Goal: Navigation & Orientation: Find specific page/section

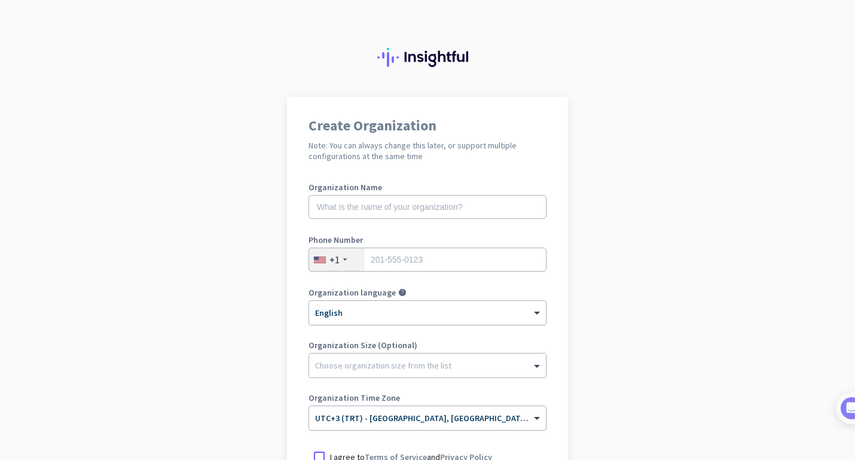
scroll to position [155, 0]
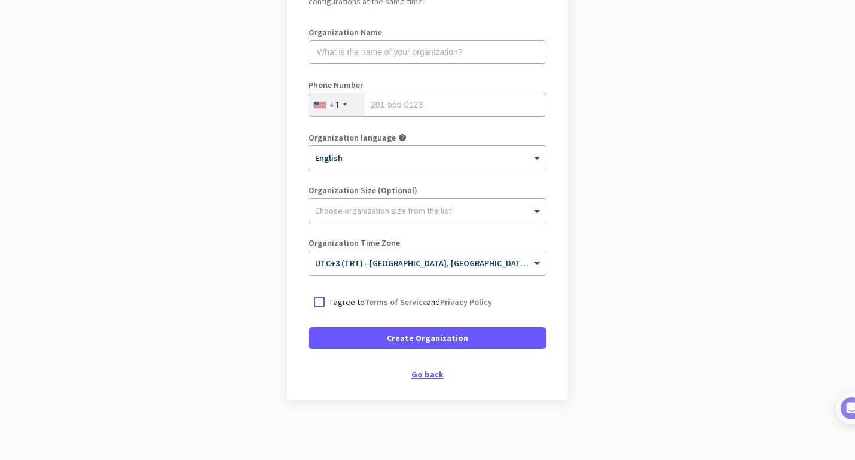
click at [432, 371] on div "Go back" at bounding box center [428, 374] width 238 height 8
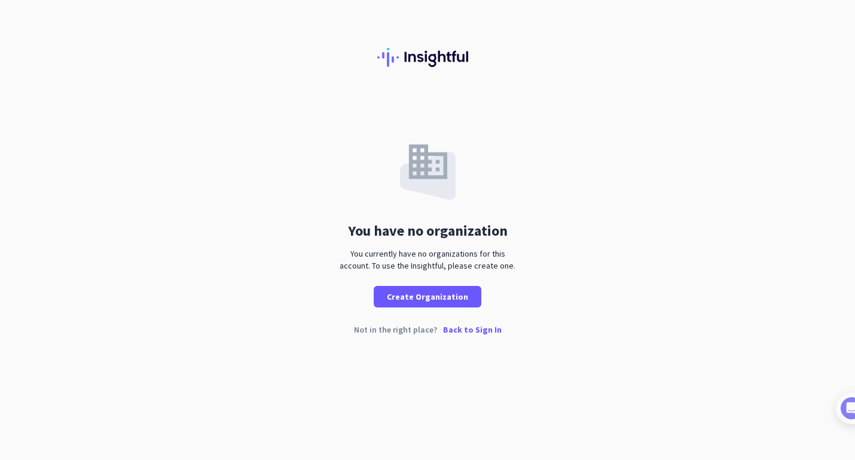
click at [642, 58] on div at bounding box center [427, 48] width 855 height 97
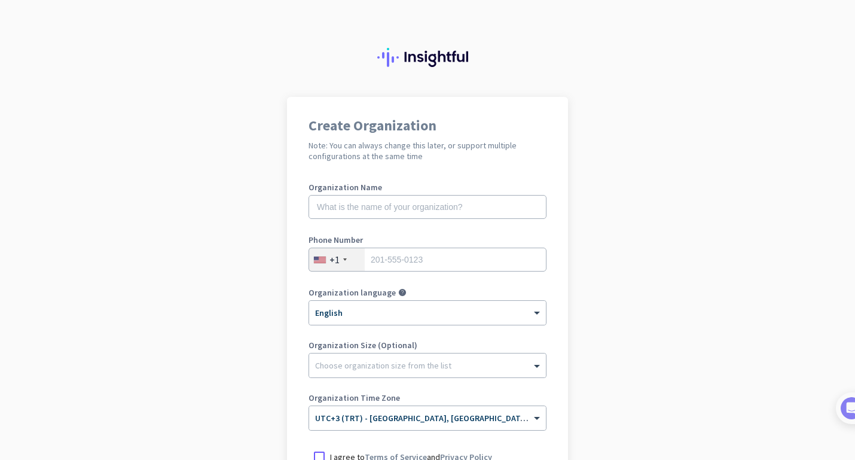
scroll to position [155, 0]
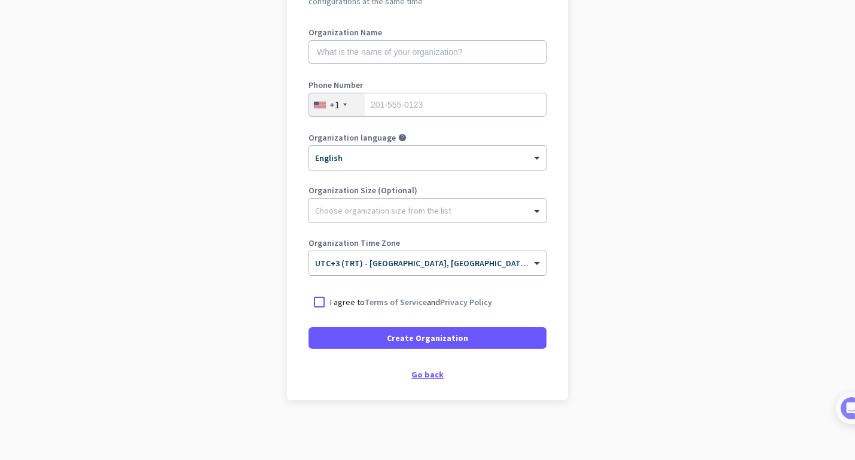
click at [431, 377] on div "Go back" at bounding box center [428, 374] width 238 height 8
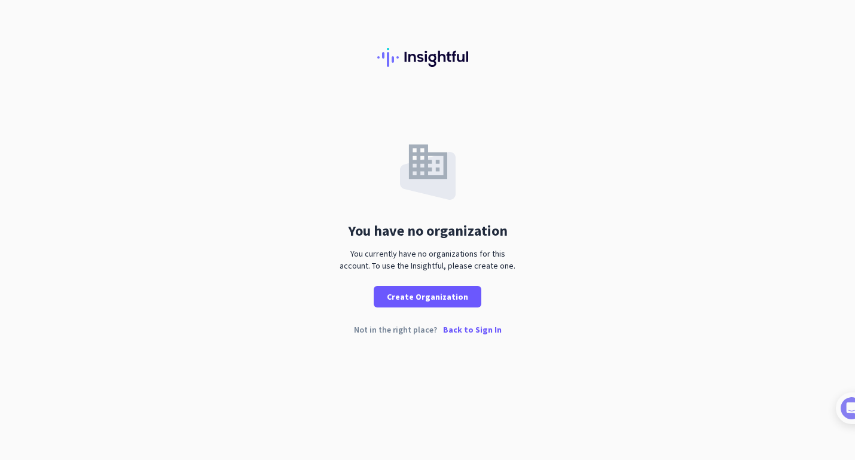
click at [465, 331] on p "Back to Sign In" at bounding box center [472, 329] width 59 height 8
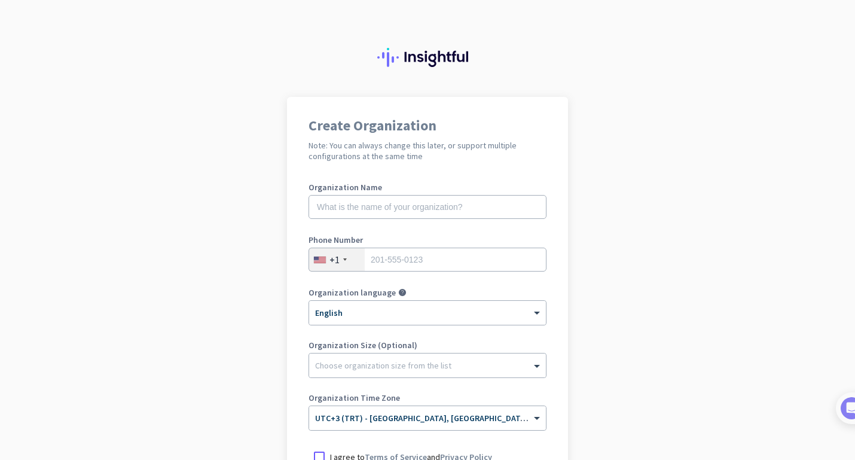
scroll to position [155, 0]
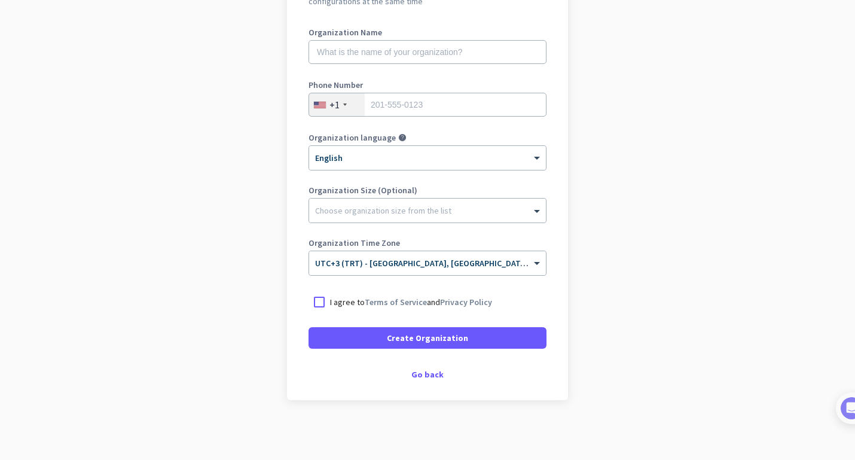
click at [423, 381] on div "Create Organization Note: You can always change this later, or support multiple…" at bounding box center [427, 171] width 281 height 458
click at [434, 370] on div "Go back" at bounding box center [428, 374] width 238 height 8
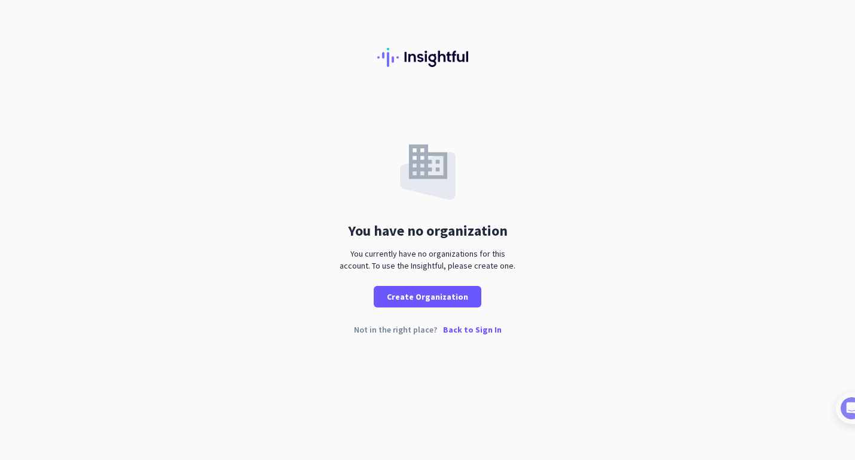
click at [538, 214] on div "You have no organization You currently have no organizations for this account. …" at bounding box center [427, 202] width 855 height 211
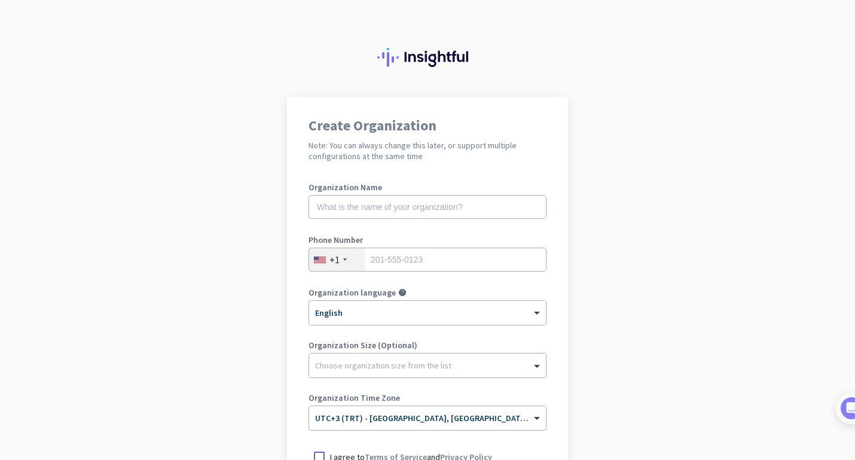
scroll to position [155, 0]
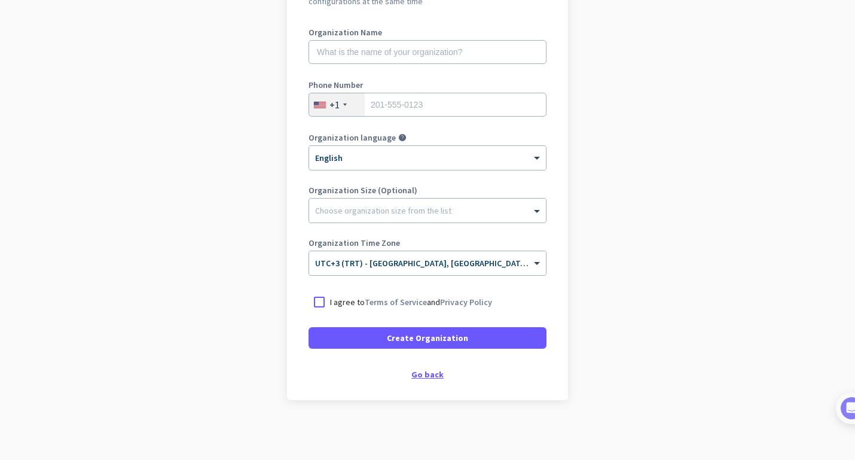
click at [425, 372] on div "Go back" at bounding box center [428, 374] width 238 height 8
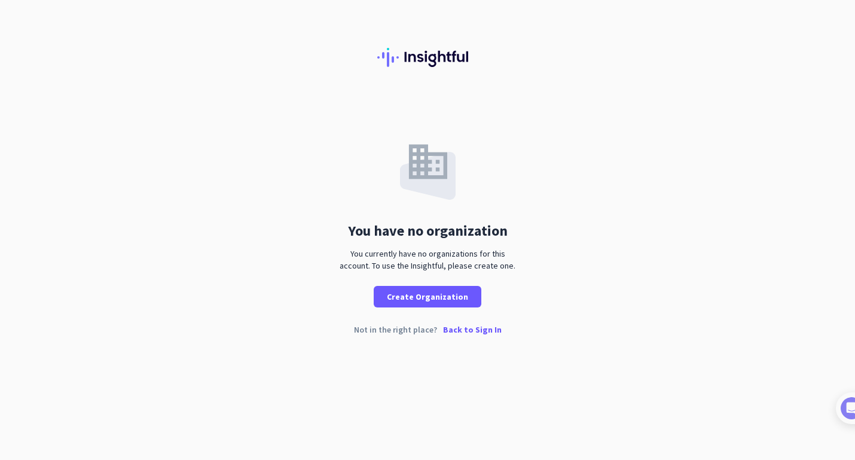
click at [532, 231] on div "You have no organization You currently have no organizations for this account. …" at bounding box center [427, 202] width 855 height 211
